Goal: Find specific page/section: Find specific page/section

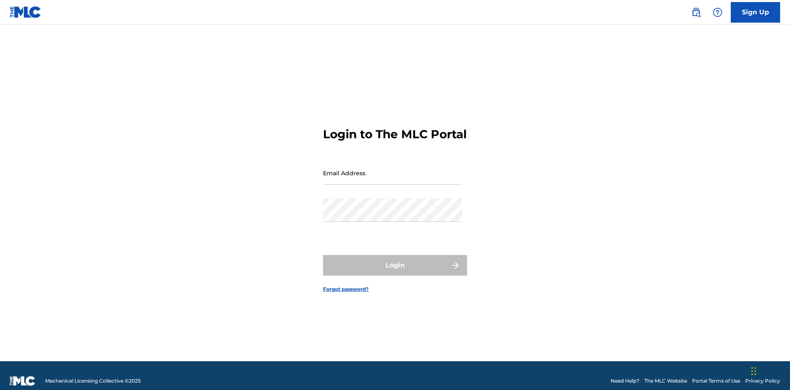
scroll to position [11, 0]
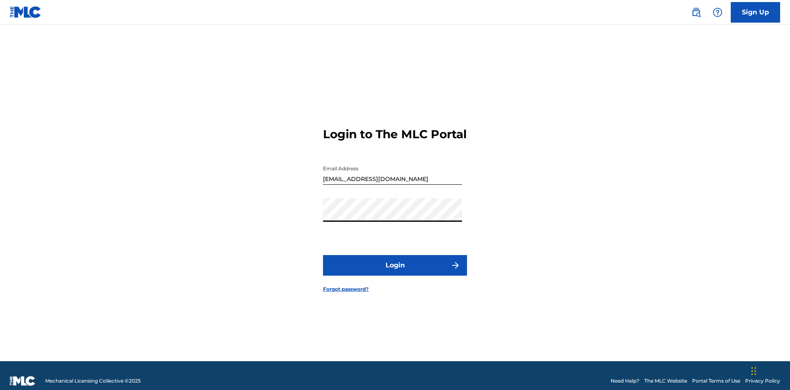
click at [395, 262] on button "Login" at bounding box center [395, 265] width 144 height 21
